Goal: Use online tool/utility

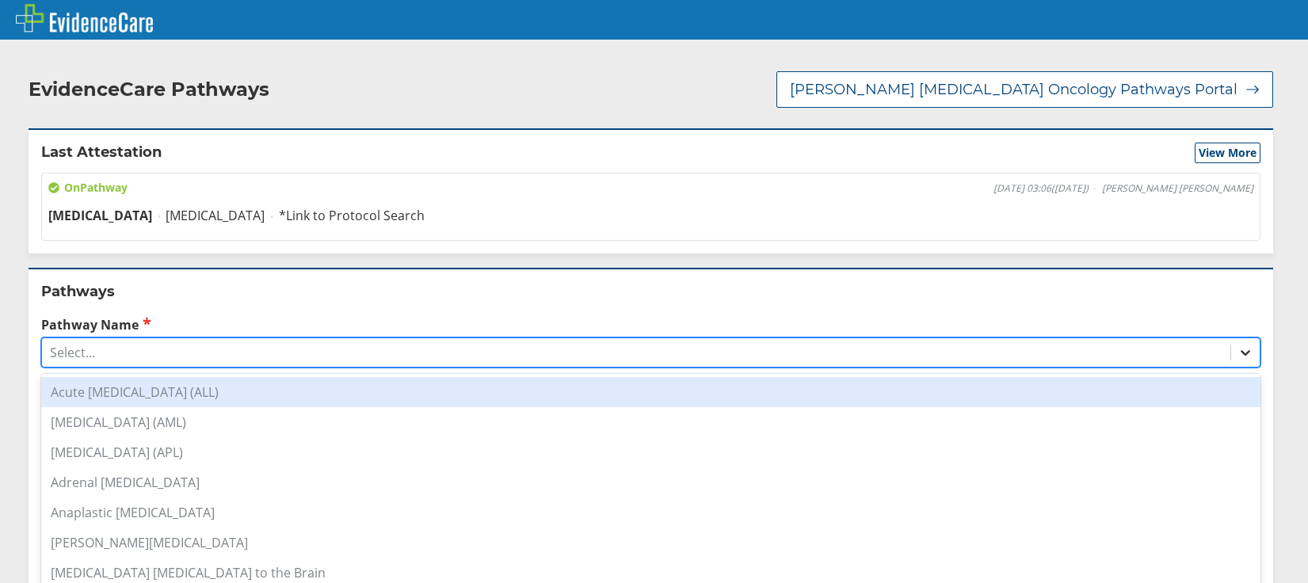
click at [1241, 351] on icon at bounding box center [1246, 354] width 10 height 6
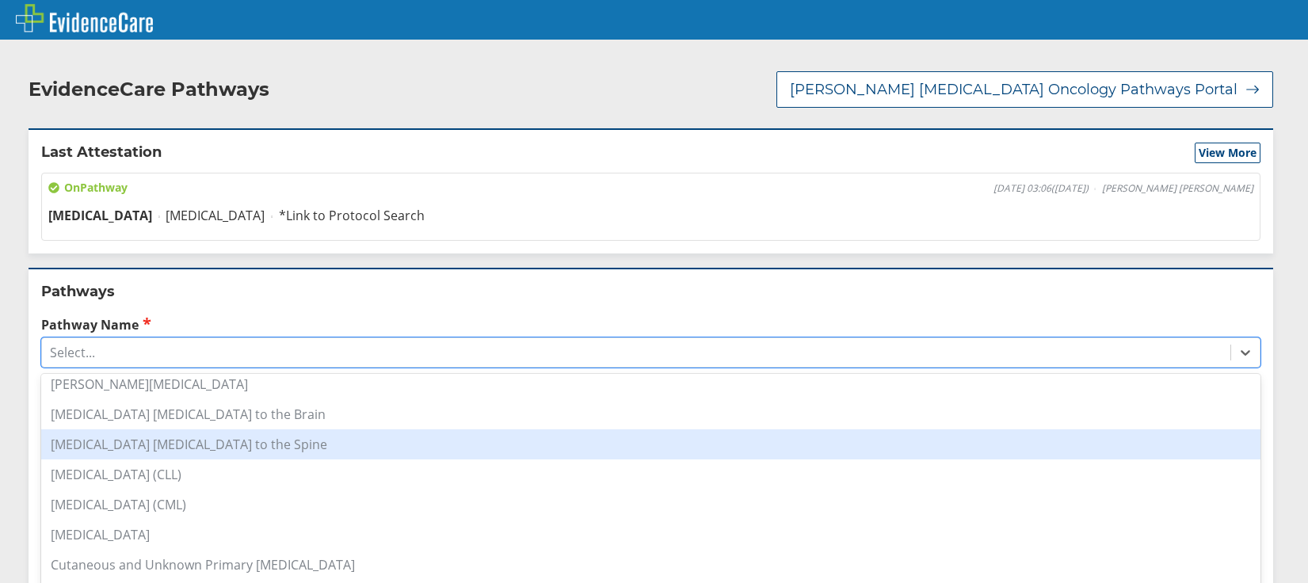
scroll to position [238, 0]
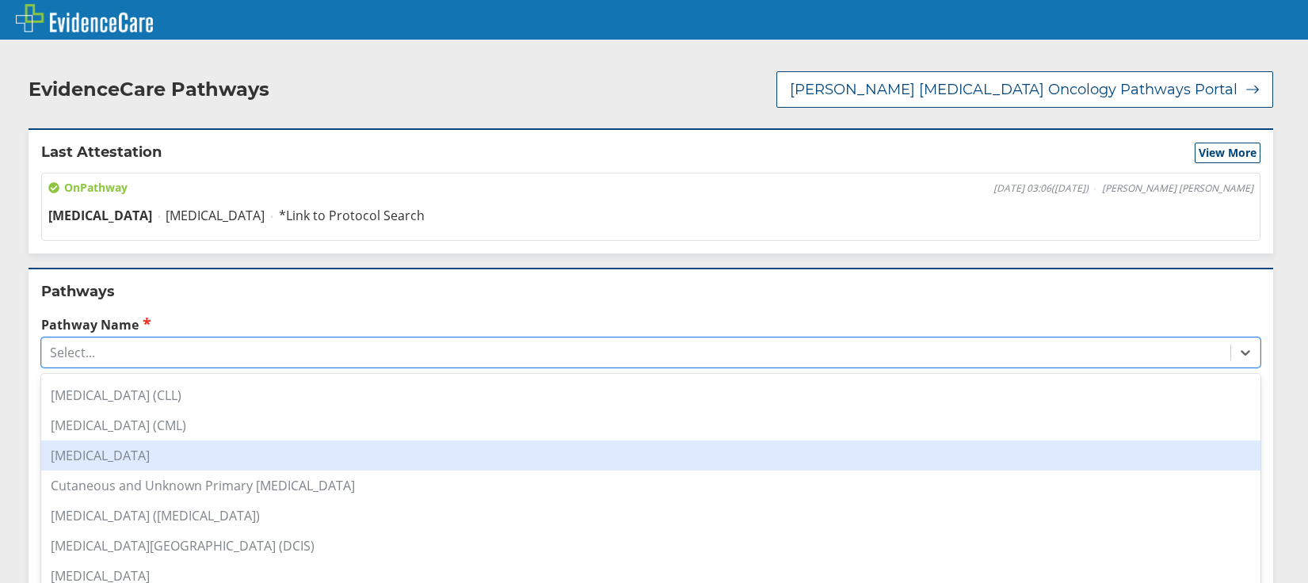
click at [74, 441] on div "[MEDICAL_DATA]" at bounding box center [650, 456] width 1219 height 30
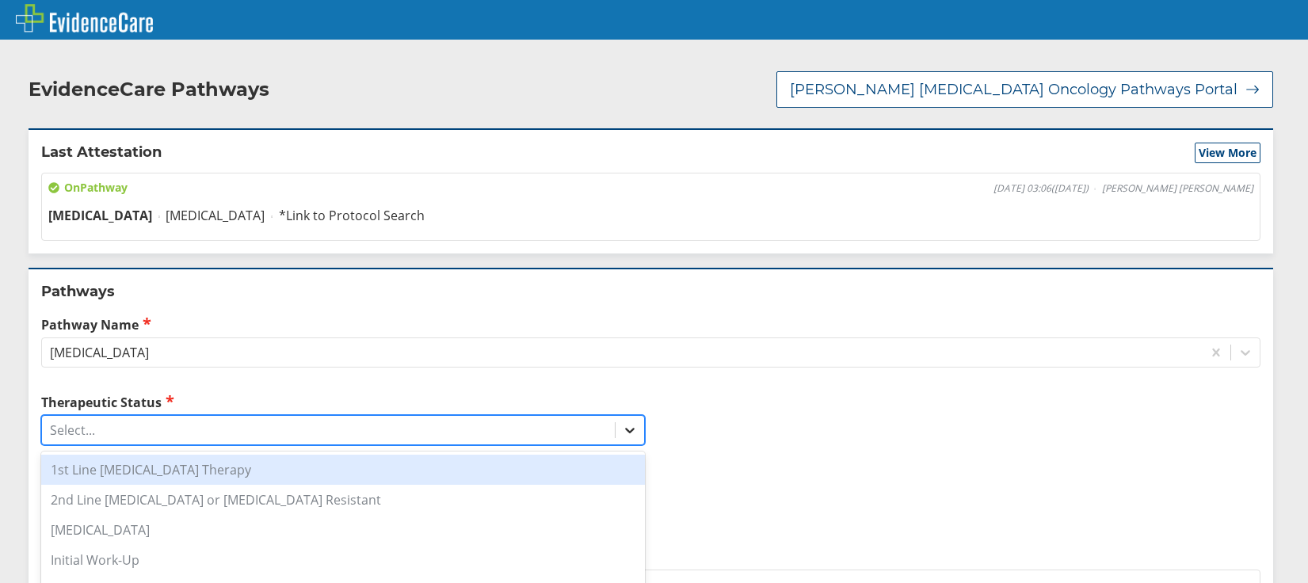
click at [624, 422] on icon at bounding box center [630, 430] width 16 height 16
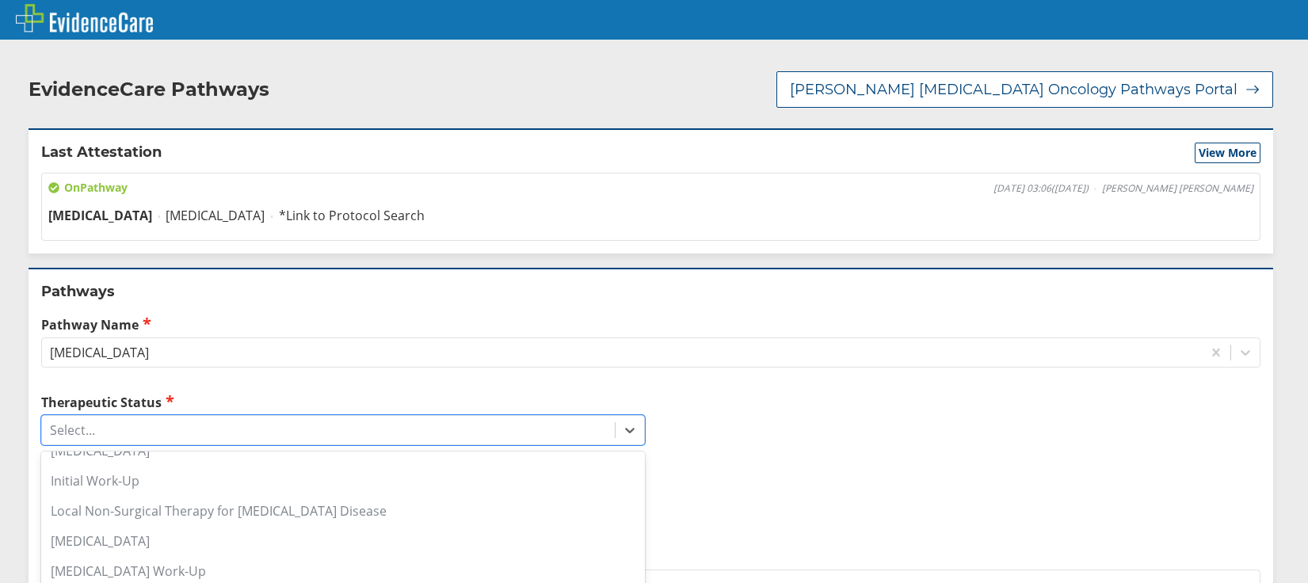
scroll to position [255, 0]
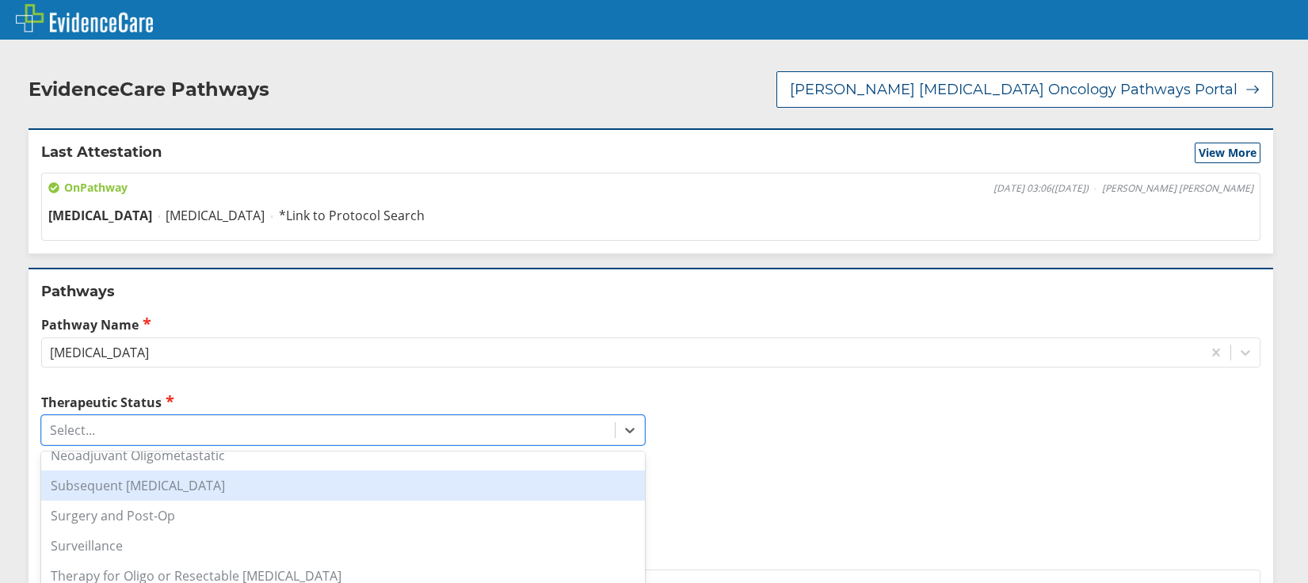
click at [214, 471] on div "Subsequent [MEDICAL_DATA]" at bounding box center [343, 486] width 604 height 30
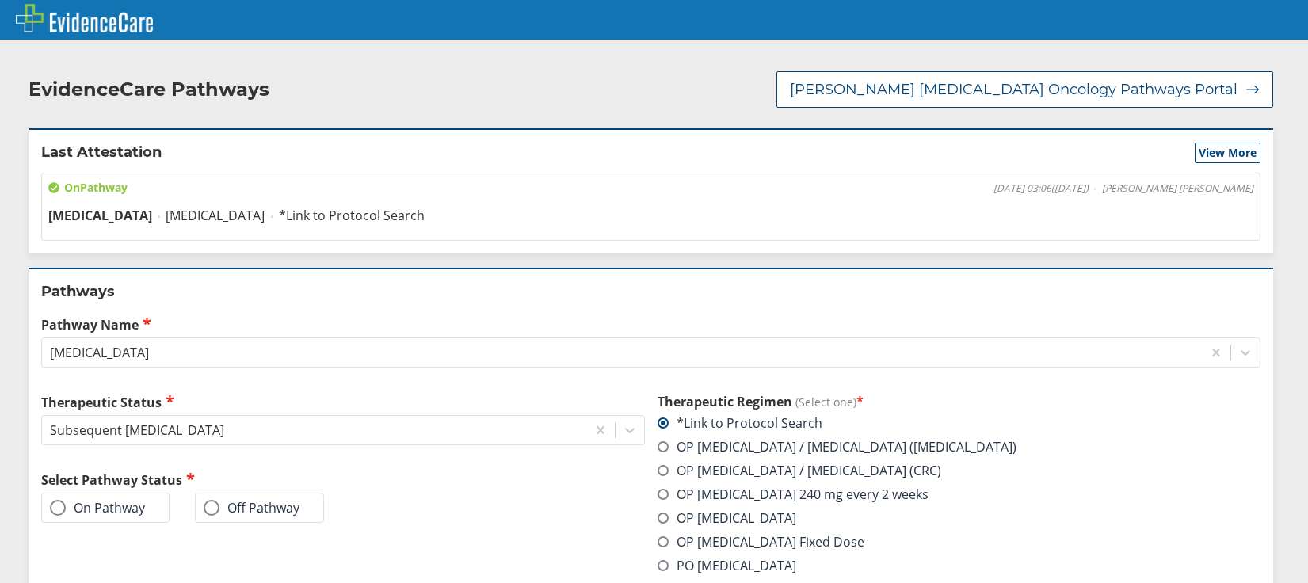
click at [61, 500] on span at bounding box center [58, 508] width 16 height 16
click at [0, 0] on input "On Pathway" at bounding box center [0, 0] width 0 height 0
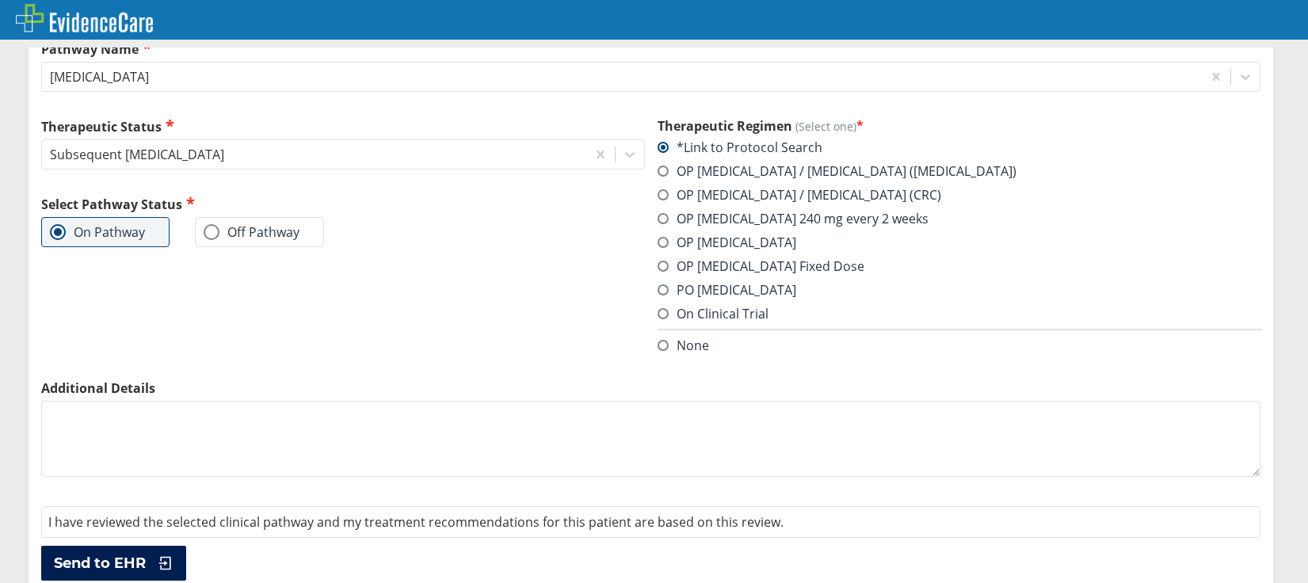
click at [115, 554] on span "Send to EHR" at bounding box center [100, 563] width 92 height 19
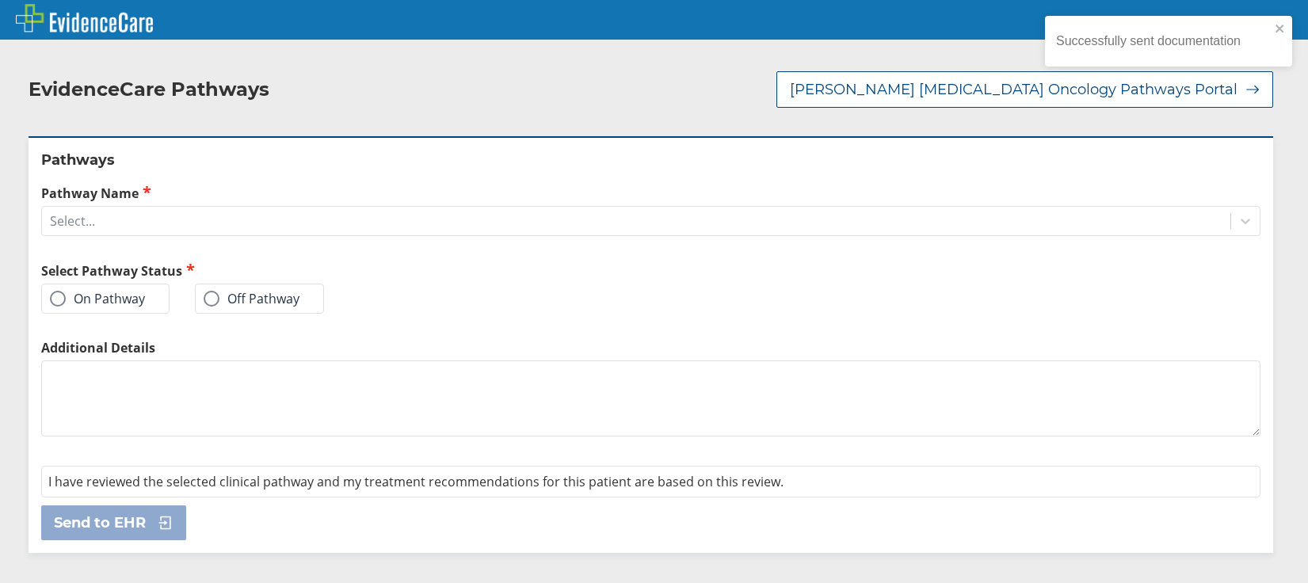
scroll to position [0, 0]
